Goal: Task Accomplishment & Management: Complete application form

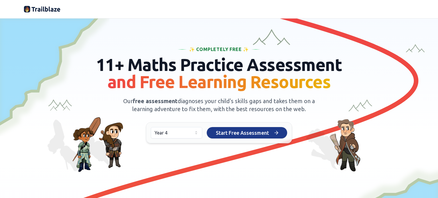
click at [243, 133] on span "Start Free Assessment" at bounding box center [242, 133] width 53 height 8
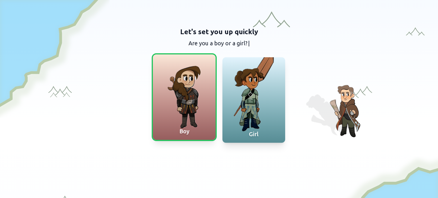
click at [186, 103] on div at bounding box center [184, 97] width 63 height 86
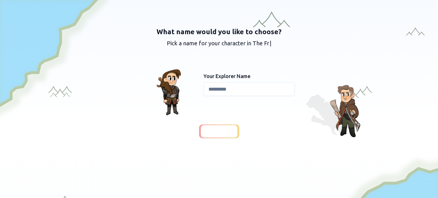
click at [215, 91] on input at bounding box center [249, 89] width 91 height 14
type input "*****"
drag, startPoint x: 217, startPoint y: 130, endPoint x: 221, endPoint y: 129, distance: 4.2
click at [217, 130] on span "Continue" at bounding box center [219, 131] width 22 height 8
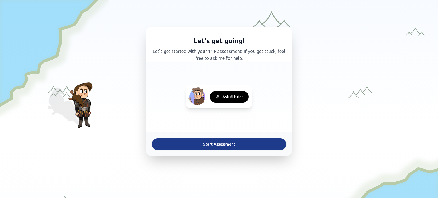
click at [218, 143] on button "Start Assessment" at bounding box center [219, 144] width 135 height 11
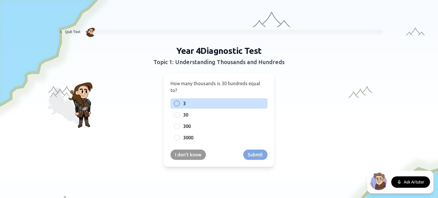
click at [175, 101] on div at bounding box center [177, 104] width 6 height 6
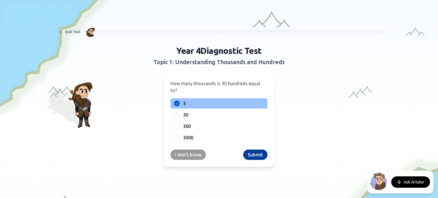
click at [257, 150] on button "Submit" at bounding box center [255, 155] width 24 height 10
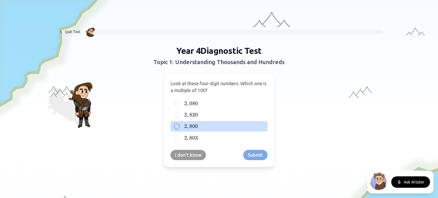
click at [174, 126] on div at bounding box center [177, 127] width 6 height 6
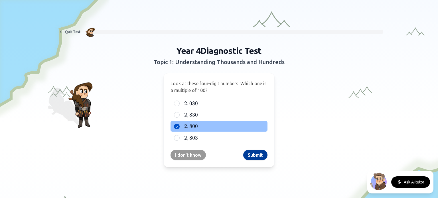
click at [251, 154] on button "Submit" at bounding box center [255, 155] width 24 height 10
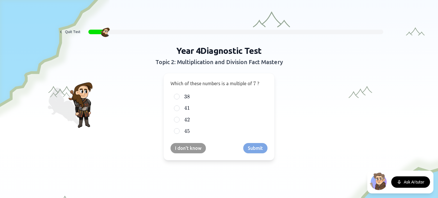
click at [291, 95] on div "Year 4 Diagnostic Test Topic 2: Multiplication and Division Fact Mastery Which …" at bounding box center [218, 103] width 219 height 115
click at [284, 96] on div "Year 4 Diagnostic Test Topic 2: Multiplication and Division Fact Mastery Which …" at bounding box center [218, 103] width 219 height 115
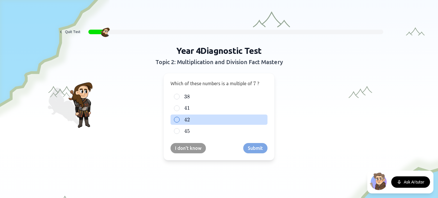
click at [175, 119] on div at bounding box center [177, 120] width 6 height 6
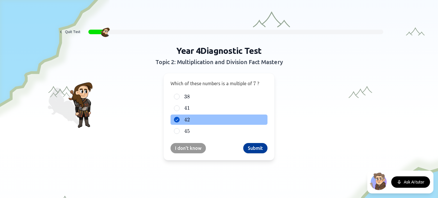
click at [256, 146] on button "Submit" at bounding box center [255, 148] width 24 height 10
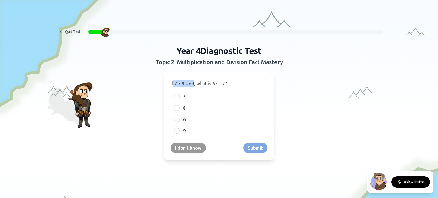
drag, startPoint x: 172, startPoint y: 83, endPoint x: 191, endPoint y: 83, distance: 19.1
click at [191, 83] on span "If 7 x 9 = 63, what is 63 ÷ 7?" at bounding box center [198, 83] width 56 height 5
click at [179, 83] on span "If 7 x 9 = 63, what is 63 ÷ 7?" at bounding box center [198, 83] width 56 height 5
click at [180, 83] on span "If 7 x 9 = 63, what is 63 ÷ 7?" at bounding box center [198, 83] width 56 height 5
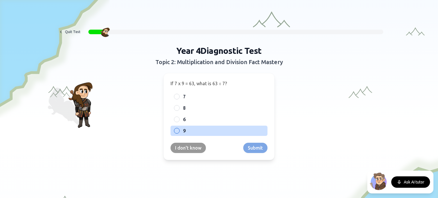
click at [174, 130] on div at bounding box center [177, 131] width 6 height 6
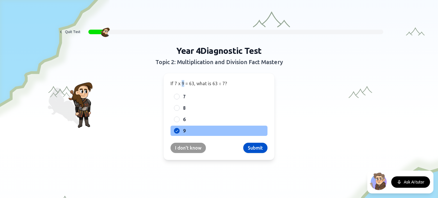
click at [181, 84] on span "If 7 x 9 = 63, what is 63 ÷ 7?" at bounding box center [198, 83] width 56 height 5
click at [254, 147] on button "Submit" at bounding box center [255, 148] width 24 height 10
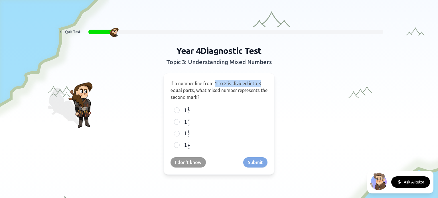
drag, startPoint x: 213, startPoint y: 83, endPoint x: 261, endPoint y: 82, distance: 47.9
click at [261, 82] on p "If a number line from 1 to 2 is divided into 3 equal parts, what mixed number r…" at bounding box center [218, 90] width 97 height 21
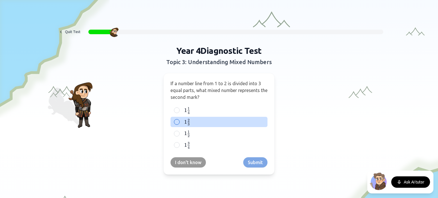
click at [174, 122] on div at bounding box center [177, 122] width 6 height 6
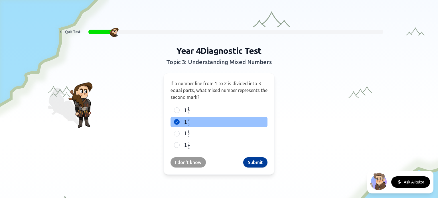
click at [254, 160] on button "Submit" at bounding box center [255, 162] width 24 height 10
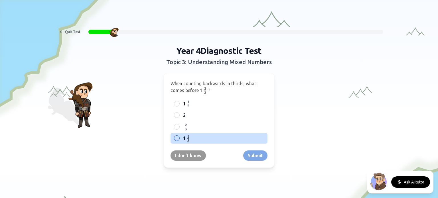
drag, startPoint x: 174, startPoint y: 137, endPoint x: 180, endPoint y: 139, distance: 6.2
click at [174, 137] on div at bounding box center [177, 138] width 6 height 6
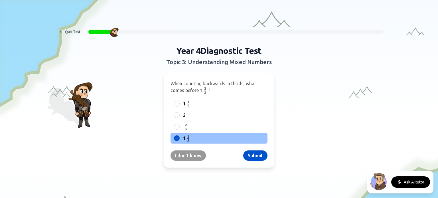
click at [259, 157] on button "Submit" at bounding box center [255, 156] width 24 height 10
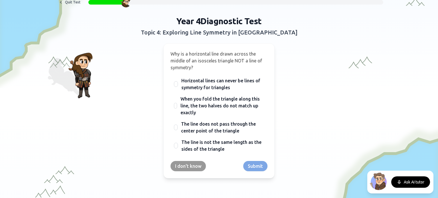
scroll to position [35, 0]
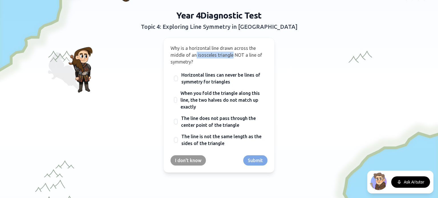
drag, startPoint x: 194, startPoint y: 55, endPoint x: 230, endPoint y: 56, distance: 35.6
click at [230, 56] on span "Why is a horizontal line drawn across the middle of an isosceles triangle NOT a…" at bounding box center [215, 55] width 91 height 19
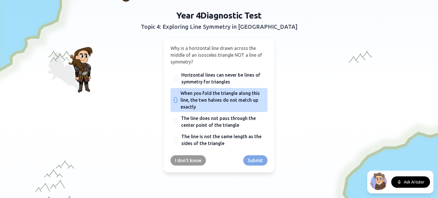
click at [174, 99] on div at bounding box center [175, 100] width 3 height 6
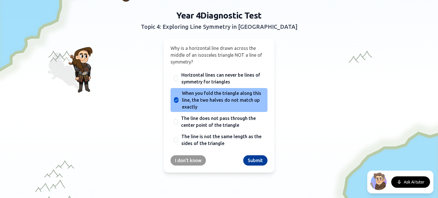
click at [256, 161] on button "Submit" at bounding box center [255, 160] width 24 height 10
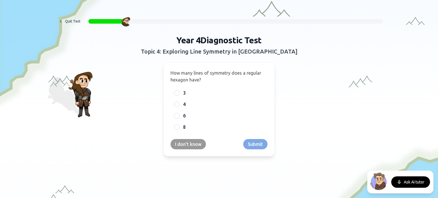
scroll to position [0, 0]
